Goal: Information Seeking & Learning: Learn about a topic

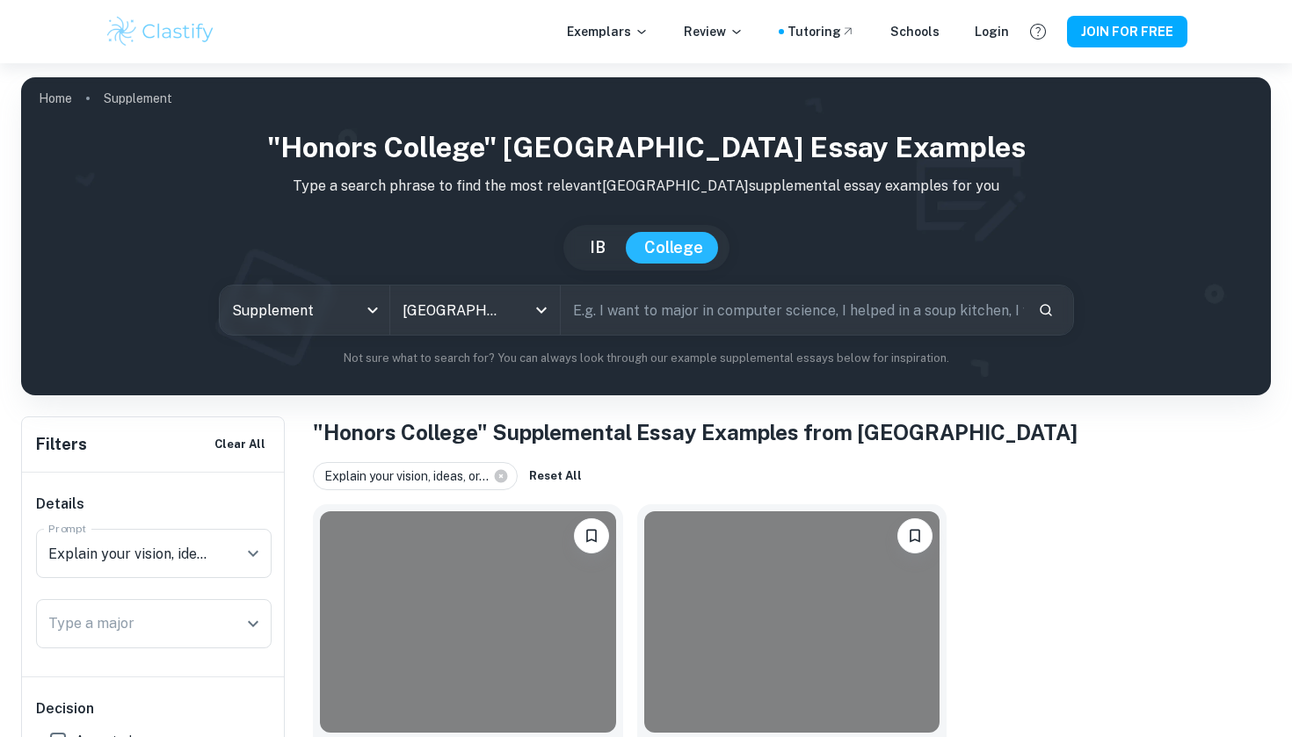
scroll to position [154, 0]
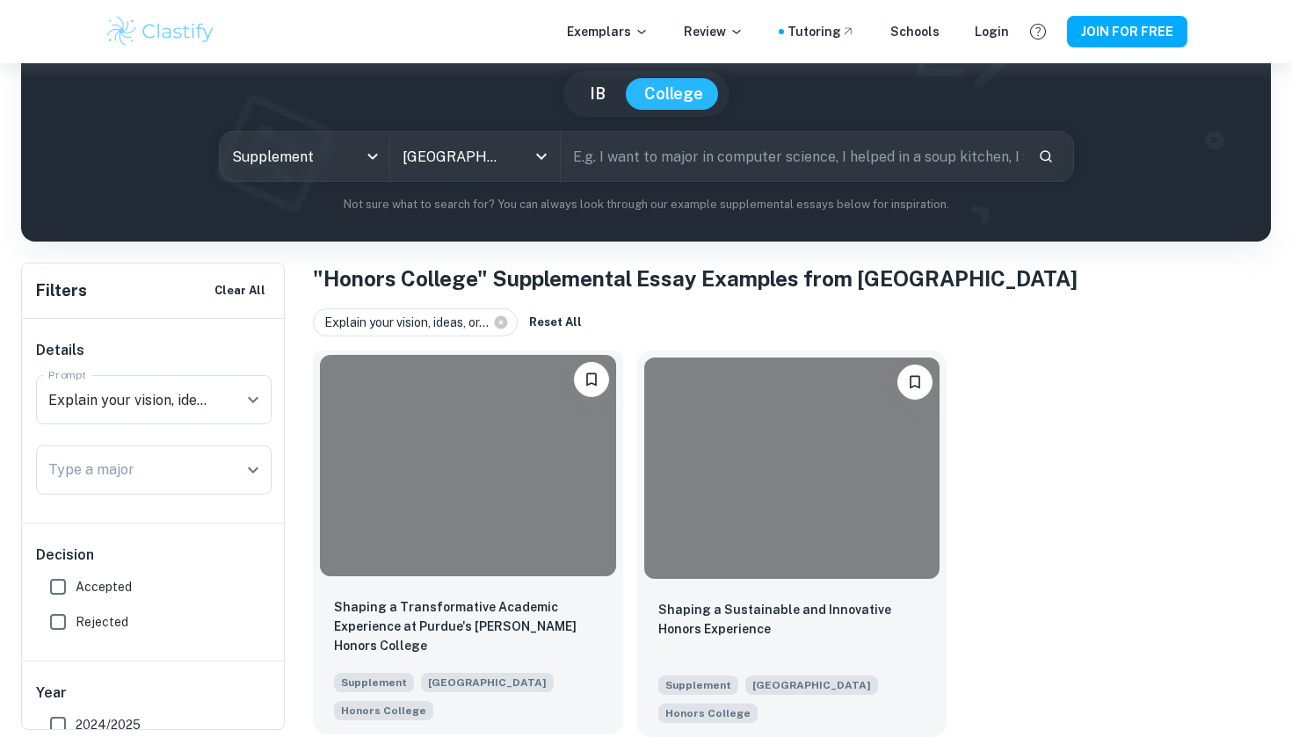
click at [514, 482] on div at bounding box center [468, 465] width 296 height 221
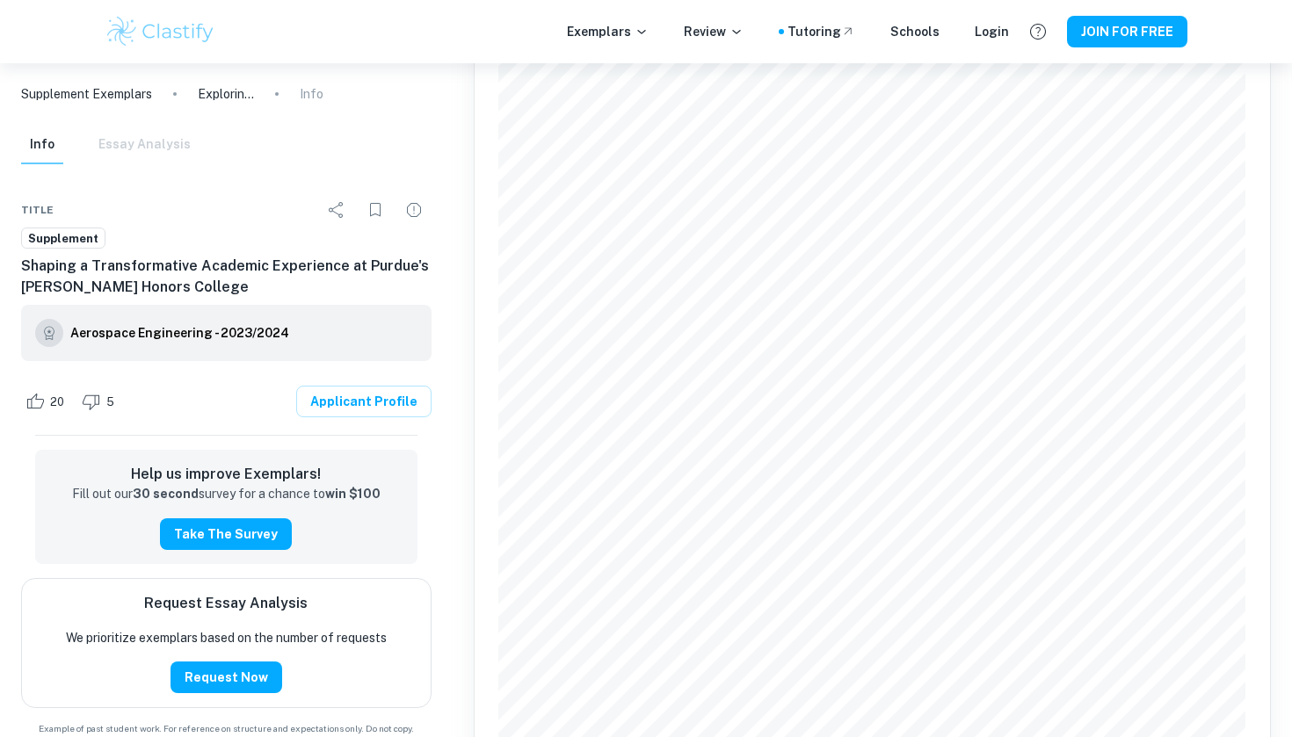
scroll to position [2994, 0]
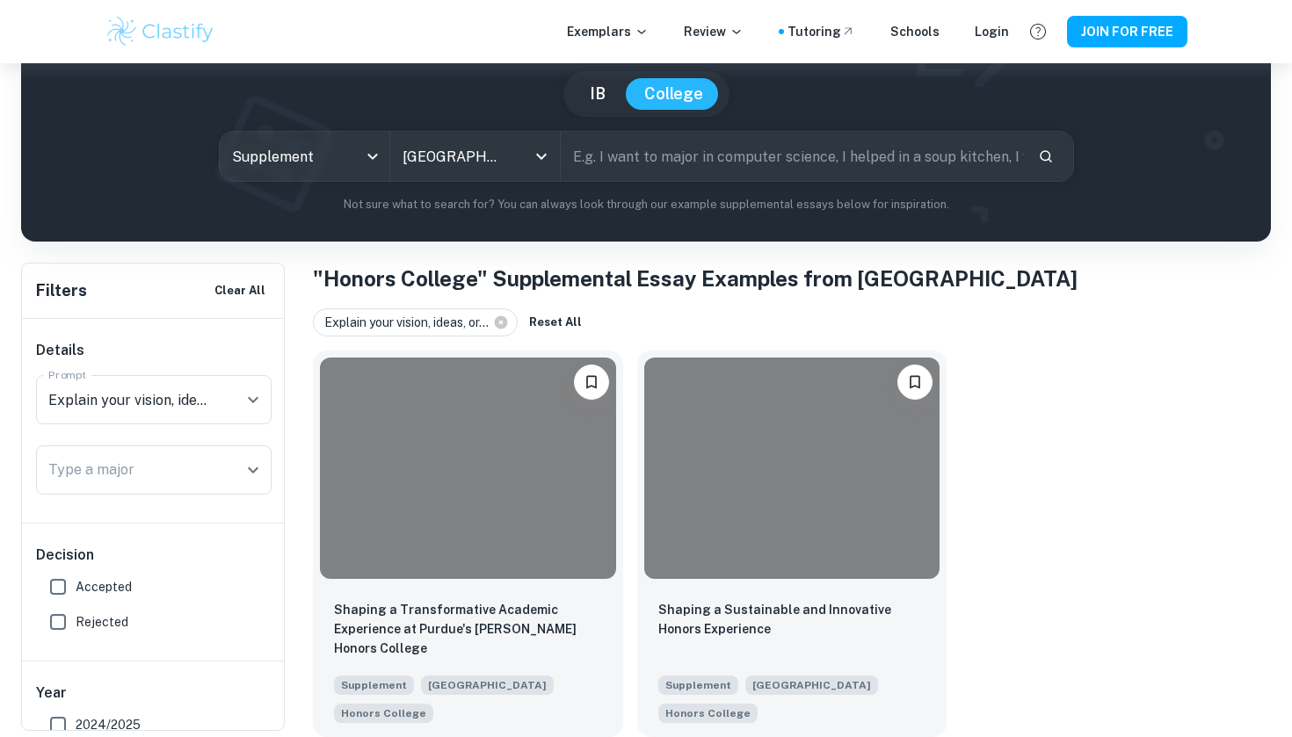
scroll to position [154, 0]
click at [708, 546] on div at bounding box center [792, 465] width 296 height 221
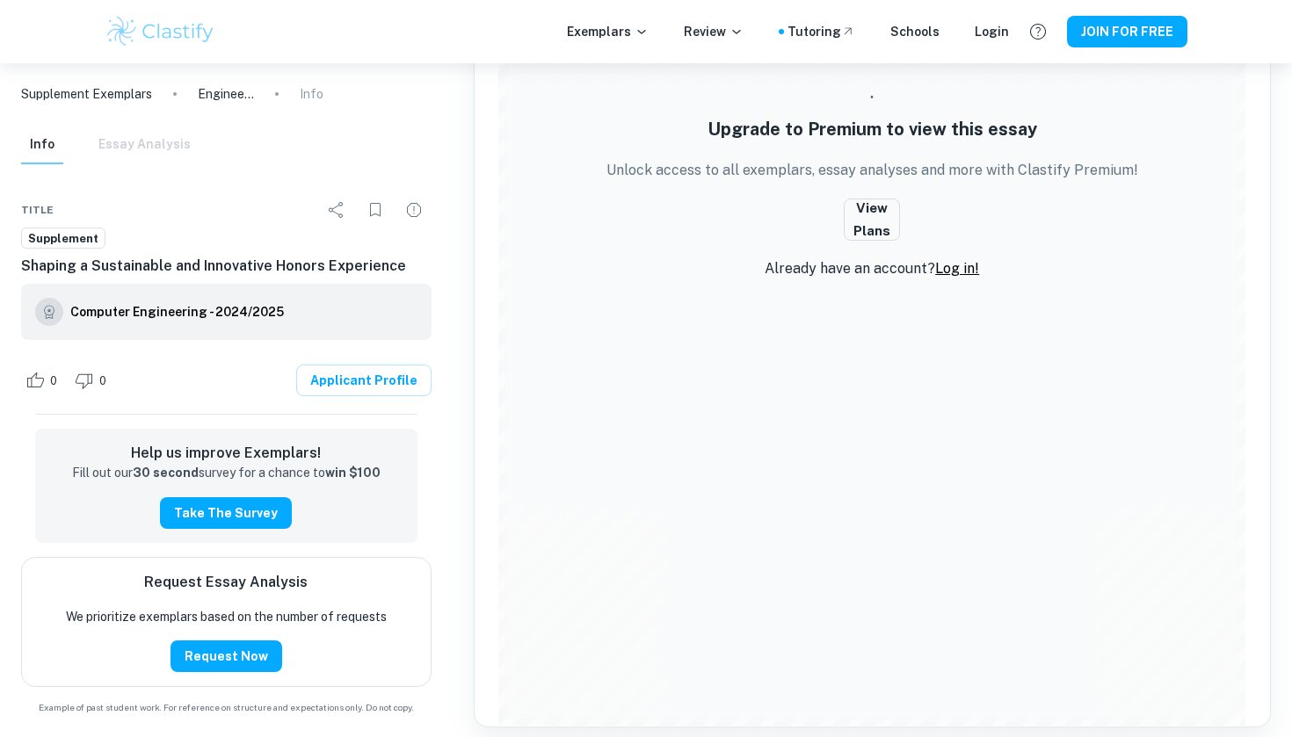
scroll to position [2936, 0]
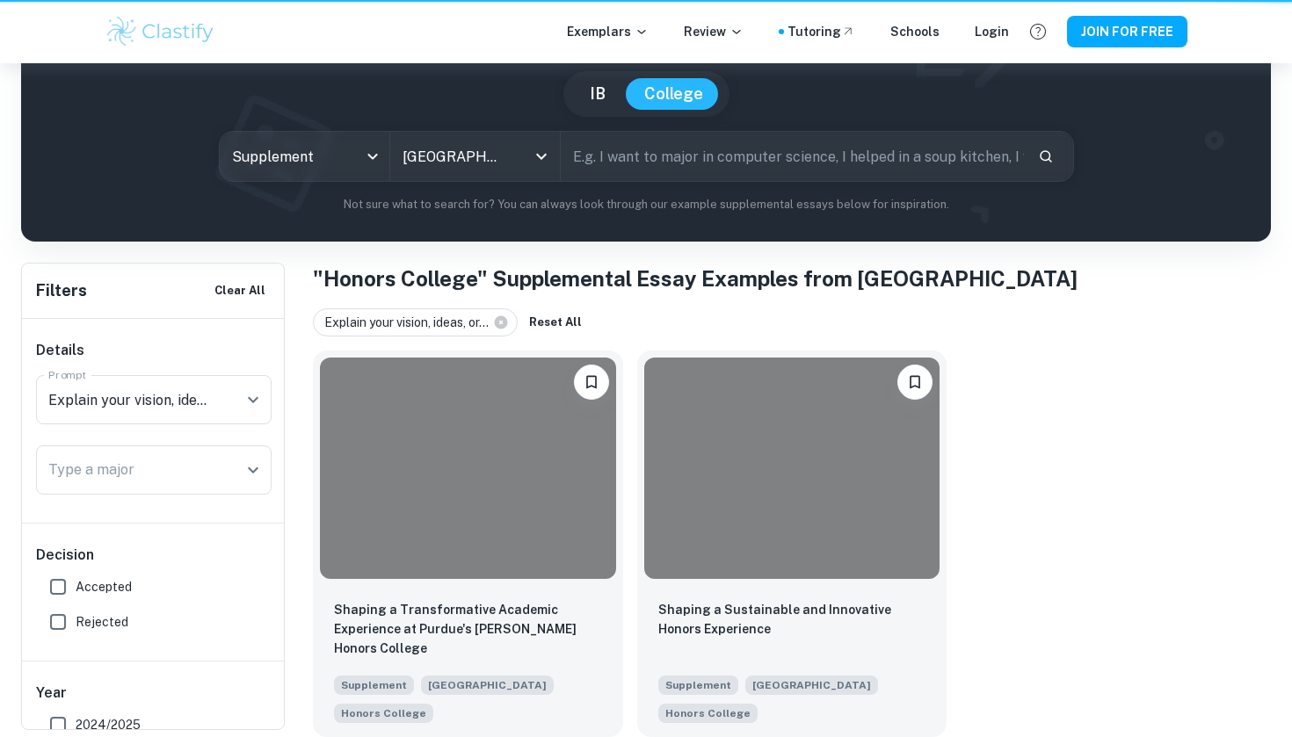
scroll to position [154, 0]
